Goal: Task Accomplishment & Management: Use online tool/utility

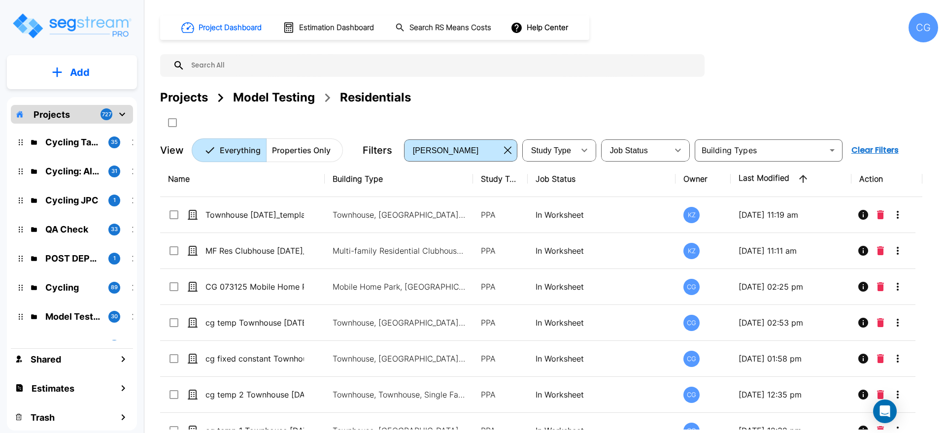
click at [920, 27] on div "CG" at bounding box center [923, 28] width 30 height 30
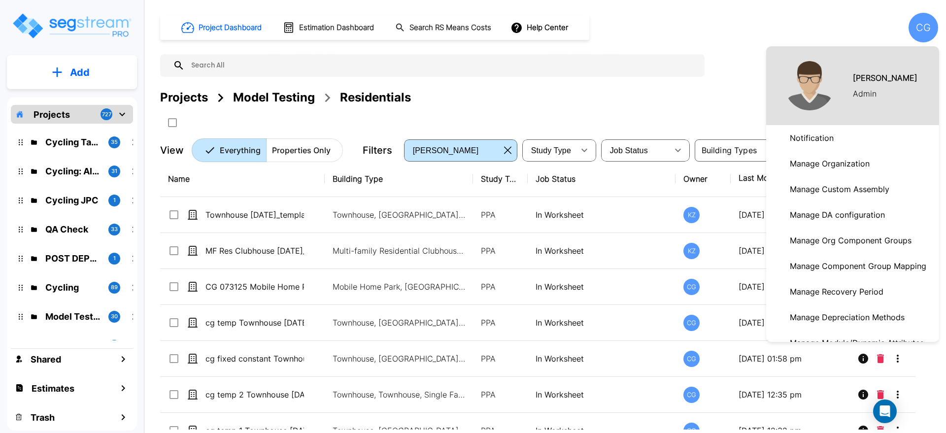
scroll to position [205, 0]
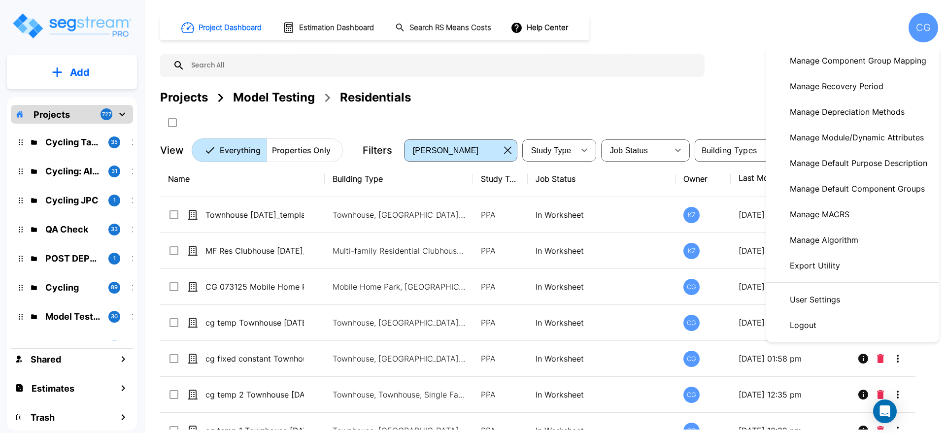
click at [827, 241] on p "Manage Algorithm" at bounding box center [824, 240] width 76 height 20
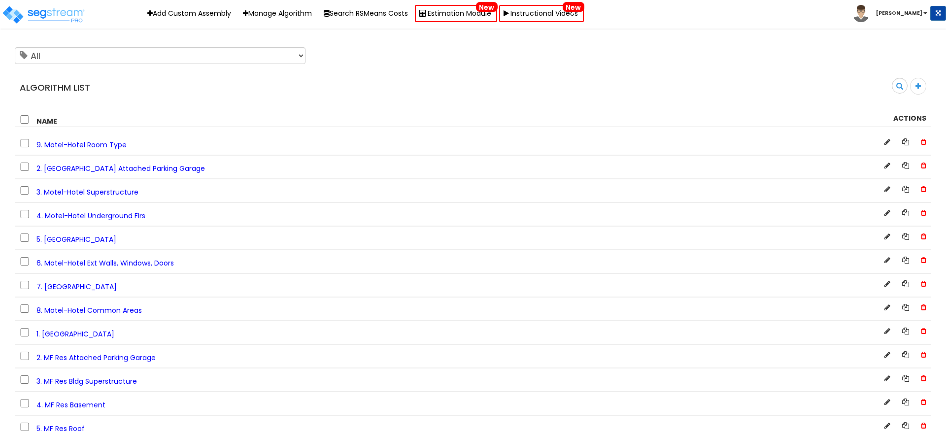
click at [296, 108] on div "0 selected Delete × Delete Custom Units Are you sure you want to delete 0 selec…" at bounding box center [473, 117] width 916 height 18
click at [885, 83] on input "text" at bounding box center [825, 86] width 164 height 17
type input "auto"
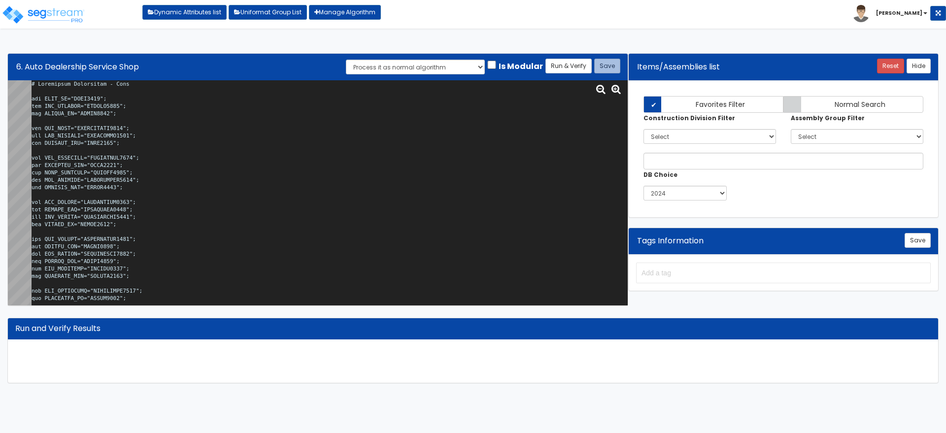
click at [500, 139] on textarea at bounding box center [330, 192] width 596 height 225
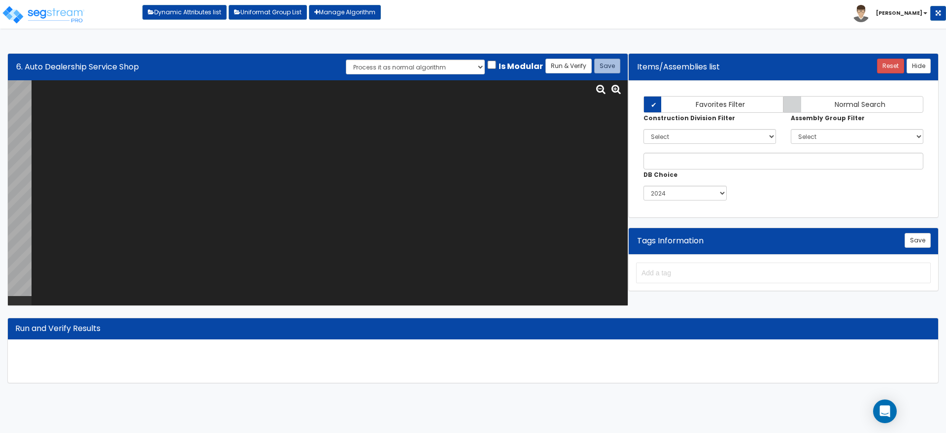
click at [178, 143] on textarea at bounding box center [330, 192] width 596 height 225
paste textarea "# Automobile Dealership - Shop var BLDG_HT="AEWH0000"; var HAS_SVCSHOP="ITAASS0…"
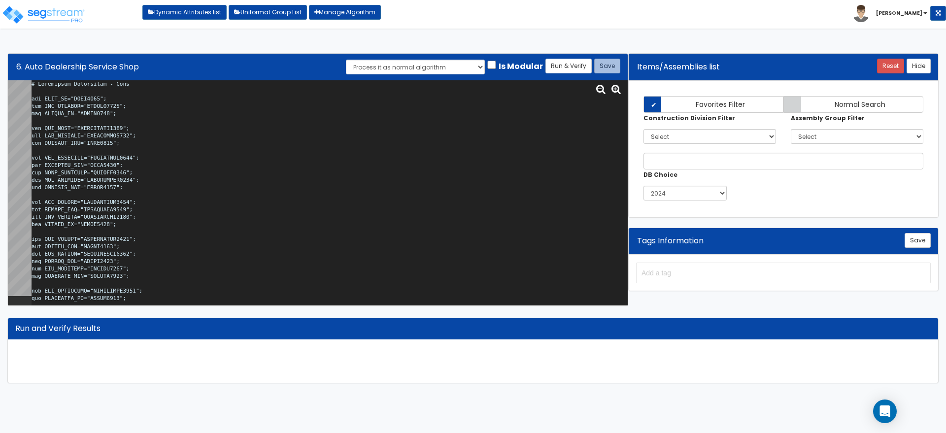
scroll to position [8953, 0]
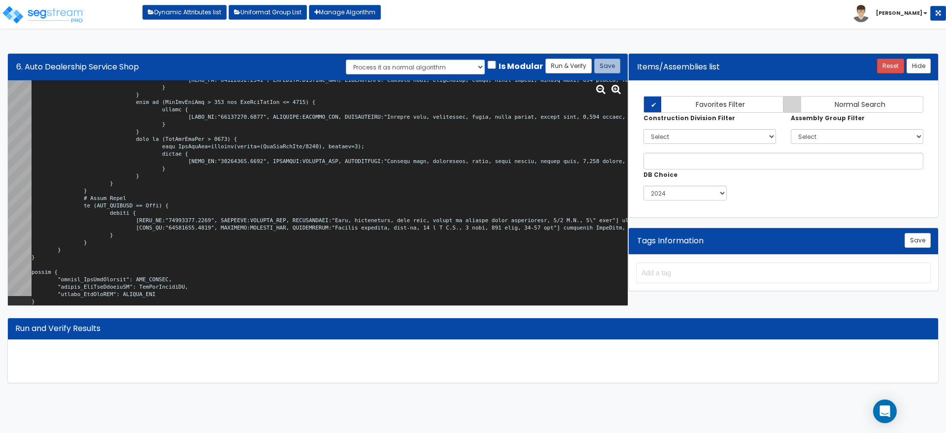
type textarea "# Automobile Dealership - Shop var BLDG_HT="AEWH0000"; var HAS_SVCSHOP="ITAASS0…"
click at [574, 60] on button "Run & Verify" at bounding box center [568, 66] width 46 height 15
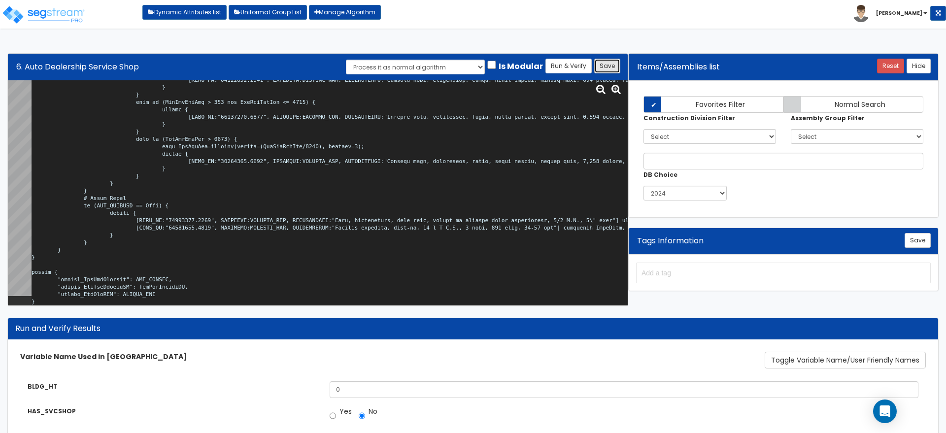
click at [611, 66] on button "Save" at bounding box center [607, 66] width 26 height 15
